Goal: Check status: Check status

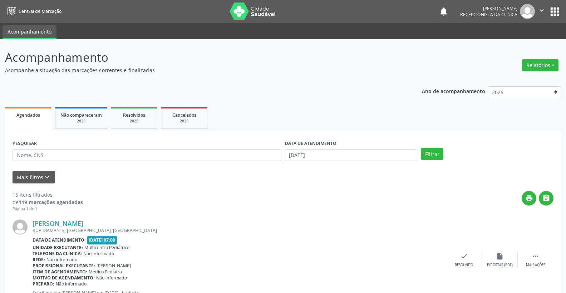
select select "9"
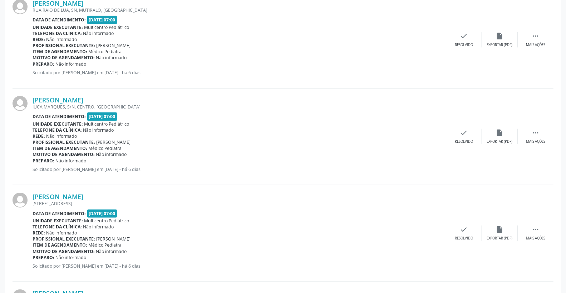
scroll to position [119, 0]
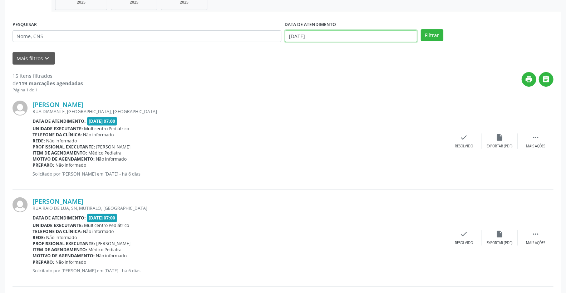
click at [348, 34] on input "[DATE]" at bounding box center [351, 36] width 133 height 12
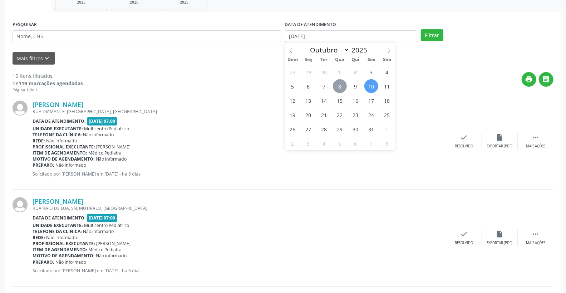
click at [342, 85] on span "8" at bounding box center [340, 86] width 14 height 14
type input "08/10/2025"
click at [342, 85] on span "8" at bounding box center [340, 86] width 14 height 14
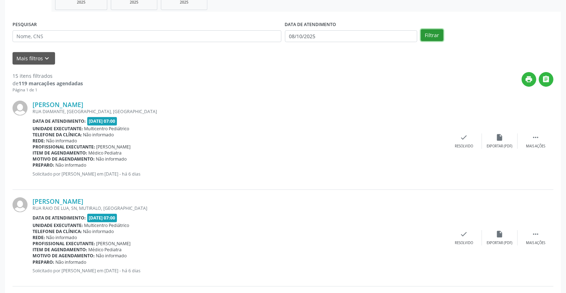
click at [435, 38] on button "Filtrar" at bounding box center [431, 35] width 23 height 12
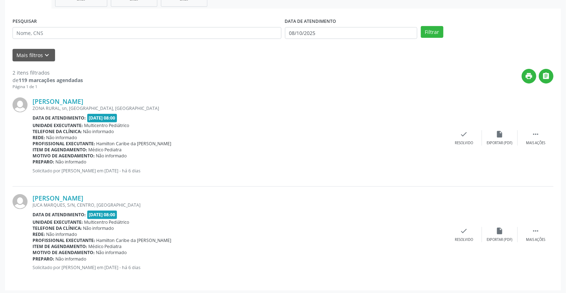
scroll to position [124, 0]
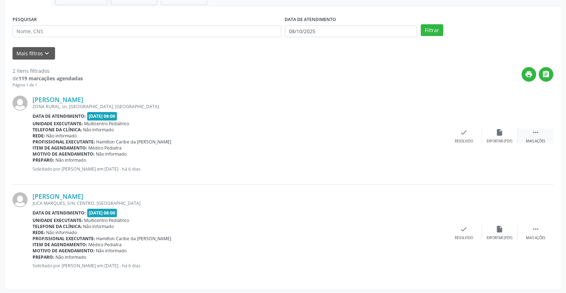
click at [538, 133] on icon "" at bounding box center [535, 133] width 8 height 8
click at [501, 131] on icon "alarm_off" at bounding box center [499, 133] width 8 height 8
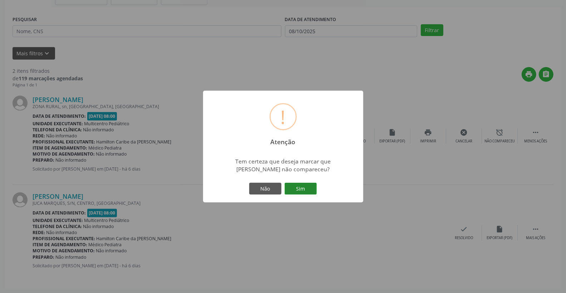
click at [300, 190] on button "Sim" at bounding box center [300, 189] width 32 height 12
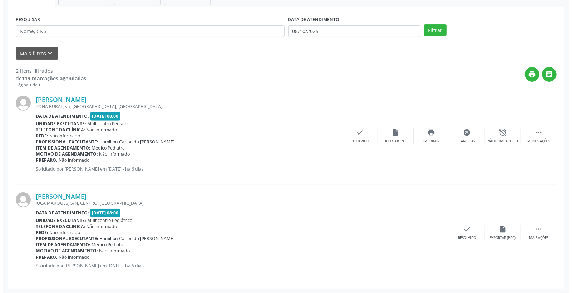
scroll to position [0, 0]
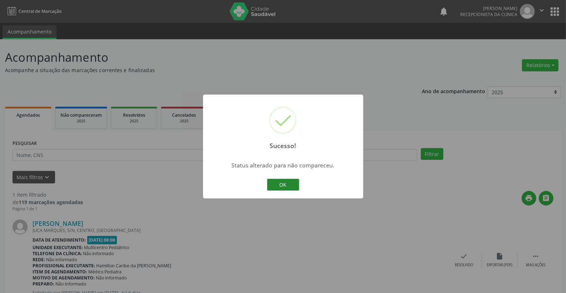
click at [279, 185] on button "OK" at bounding box center [283, 185] width 32 height 12
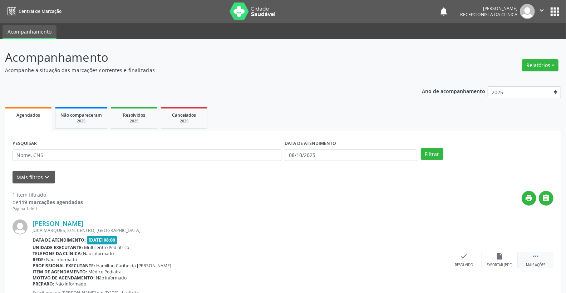
click at [536, 255] on icon "" at bounding box center [535, 257] width 8 height 8
click at [500, 259] on icon "alarm_off" at bounding box center [499, 257] width 8 height 8
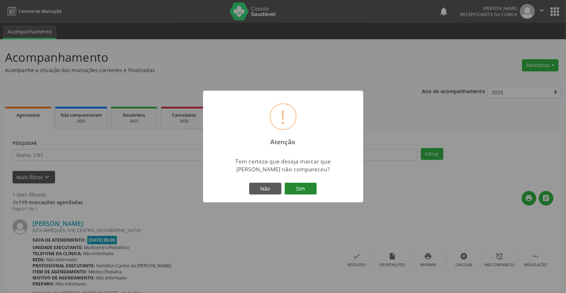
click at [302, 189] on button "Sim" at bounding box center [300, 189] width 32 height 12
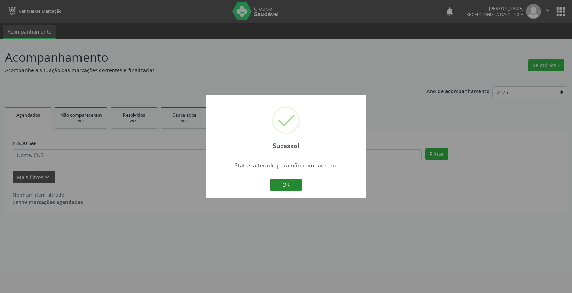
click at [281, 186] on button "OK" at bounding box center [286, 185] width 32 height 12
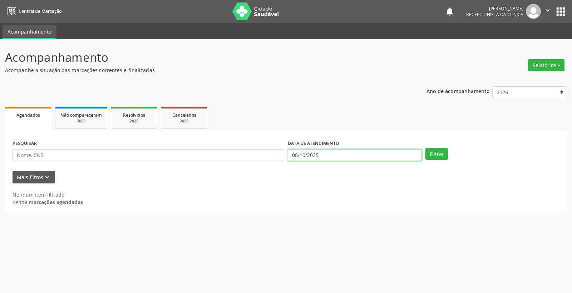
click at [364, 154] on input "08/10/2025" at bounding box center [355, 155] width 134 height 12
click at [306, 205] on span "6" at bounding box center [308, 205] width 14 height 14
type input "[DATE]"
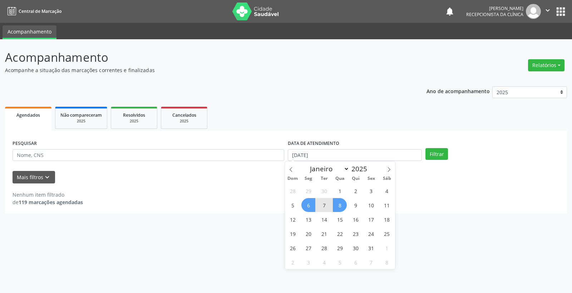
click at [337, 204] on span "8" at bounding box center [340, 205] width 14 height 14
select select "9"
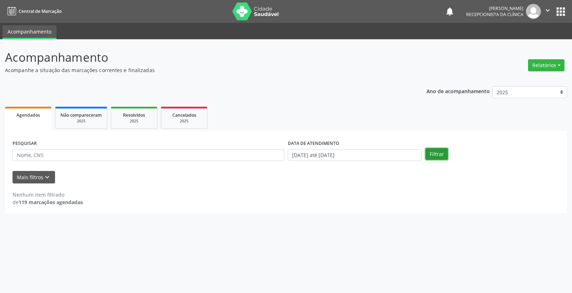
click at [431, 155] on button "Filtrar" at bounding box center [436, 154] width 23 height 12
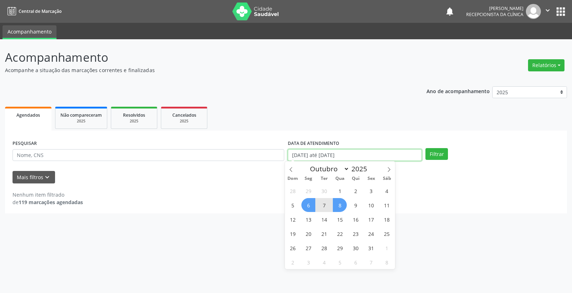
click at [365, 155] on input "[DATE] até [DATE]" at bounding box center [355, 155] width 134 height 12
click at [407, 98] on div "Ano de acompanhamento 2025 2024 2023 Agendados Não compareceram 2025 Resolvidos…" at bounding box center [286, 147] width 562 height 132
